Goal: Navigation & Orientation: Find specific page/section

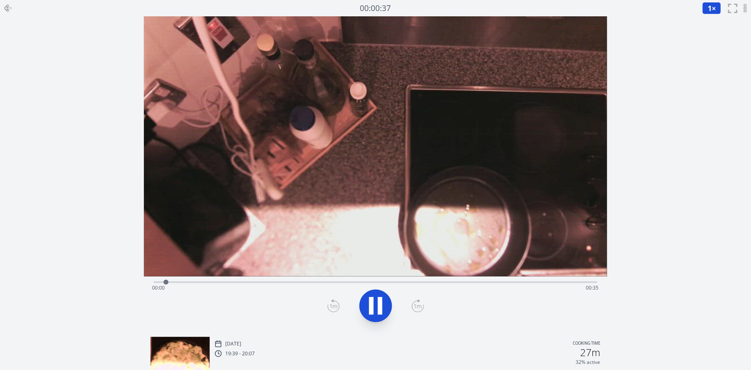
click at [10, 8] on icon at bounding box center [8, 8] width 6 height 0
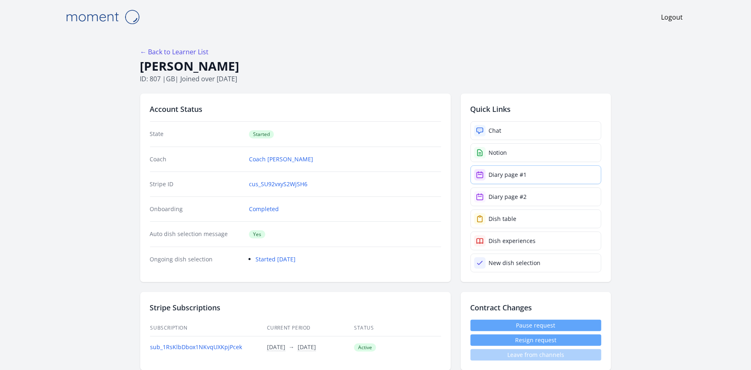
click at [506, 173] on div "Diary page #1" at bounding box center [508, 175] width 38 height 8
click at [521, 199] on div "Diary page #2" at bounding box center [508, 197] width 38 height 8
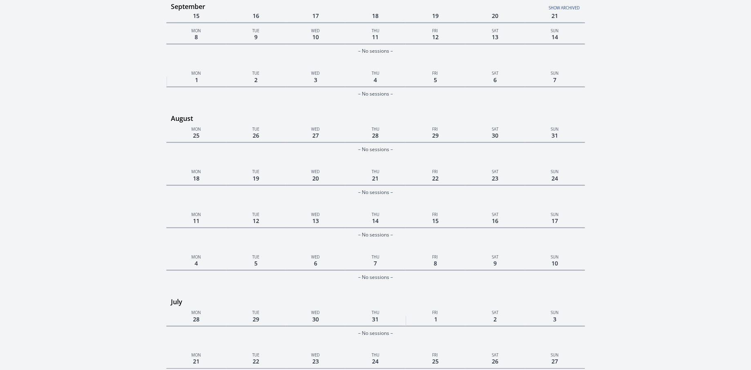
scroll to position [539, 0]
